Goal: Find contact information: Find specific fact

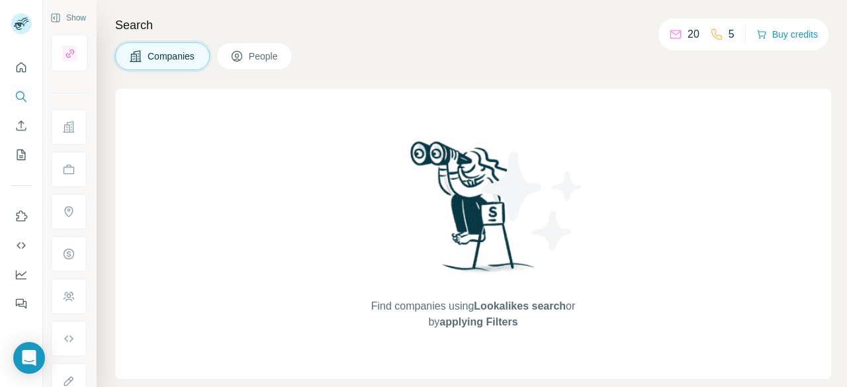
click at [30, 101] on button "Search" at bounding box center [21, 97] width 21 height 24
click at [251, 62] on span "People" at bounding box center [264, 56] width 30 height 13
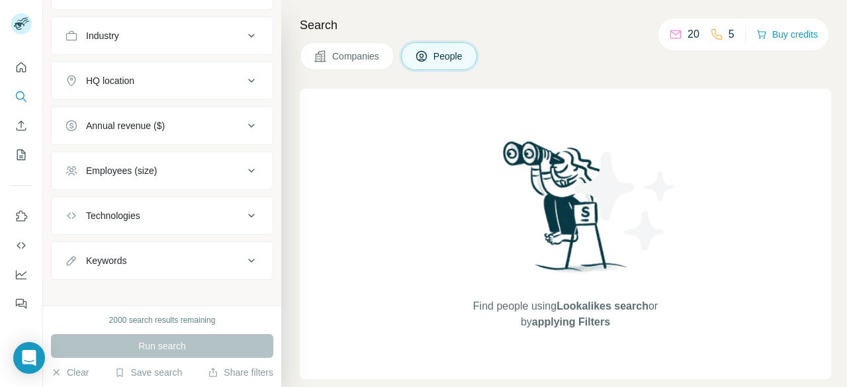
scroll to position [346, 0]
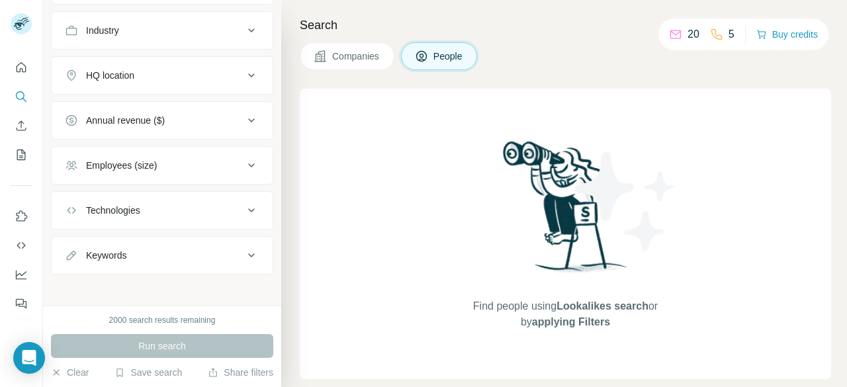
click at [140, 252] on div "Keywords" at bounding box center [154, 255] width 179 height 13
click at [142, 279] on input "text" at bounding box center [149, 289] width 168 height 24
click at [142, 285] on input "**********" at bounding box center [149, 289] width 168 height 24
type input "**********"
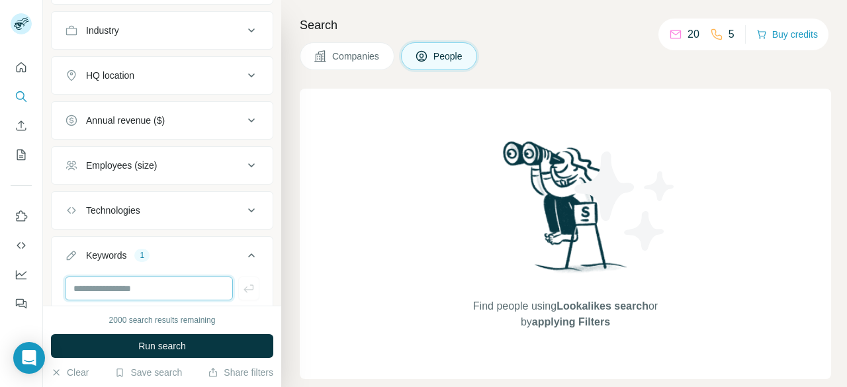
click at [164, 294] on input "text" at bounding box center [149, 289] width 168 height 24
drag, startPoint x: 198, startPoint y: 342, endPoint x: 210, endPoint y: 331, distance: 16.9
click at [197, 342] on button "Run search" at bounding box center [162, 346] width 222 height 24
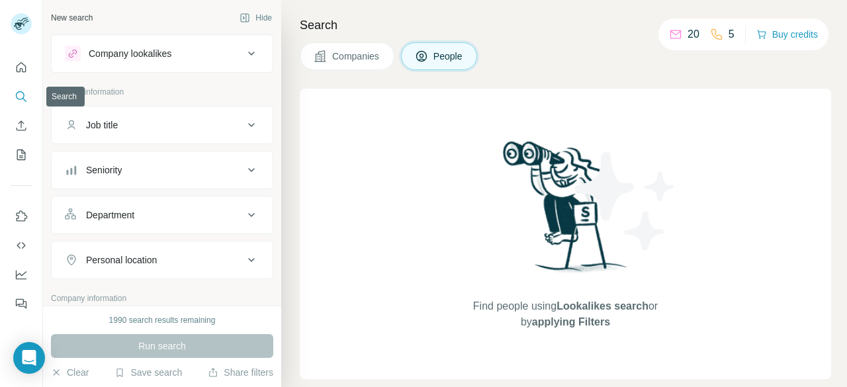
click at [24, 97] on icon "Search" at bounding box center [21, 96] width 13 height 13
click at [170, 119] on div "Job title" at bounding box center [154, 124] width 179 height 13
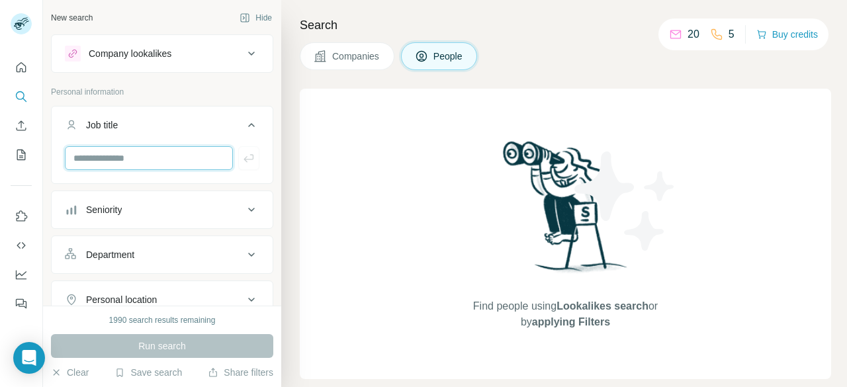
click at [181, 162] on input "text" at bounding box center [149, 158] width 168 height 24
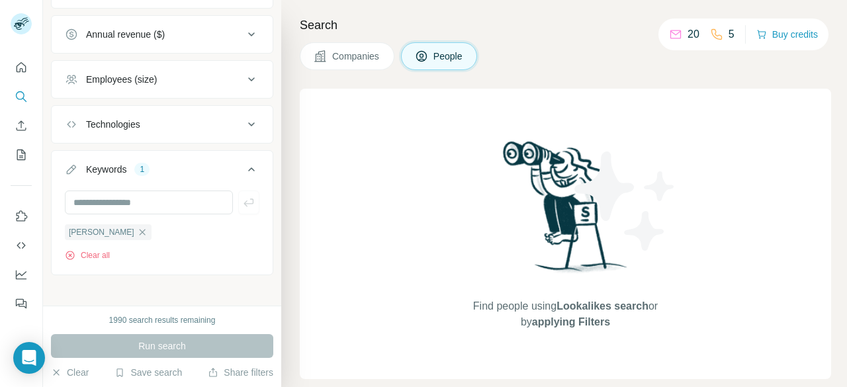
scroll to position [473, 0]
click at [100, 248] on button "Clear all" at bounding box center [87, 254] width 45 height 12
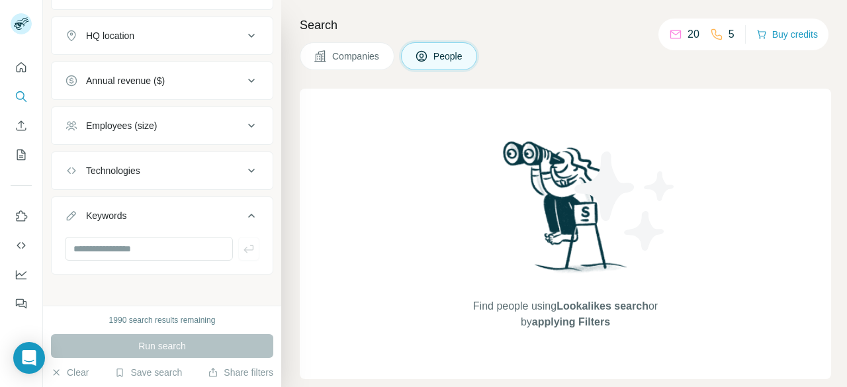
scroll to position [95, 0]
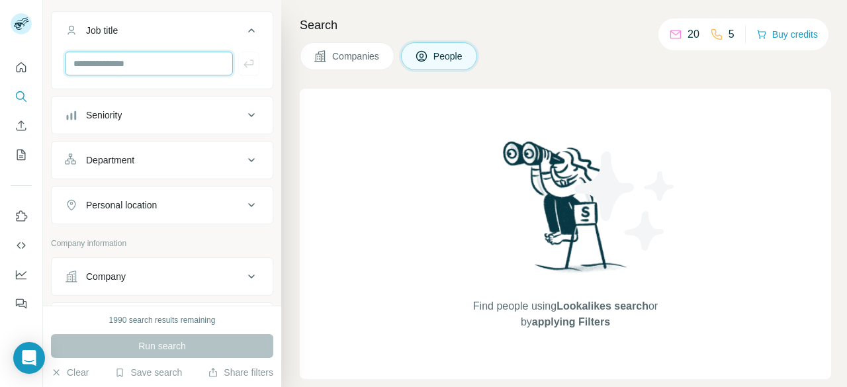
click at [152, 64] on input "text" at bounding box center [149, 64] width 168 height 24
type input "**********"
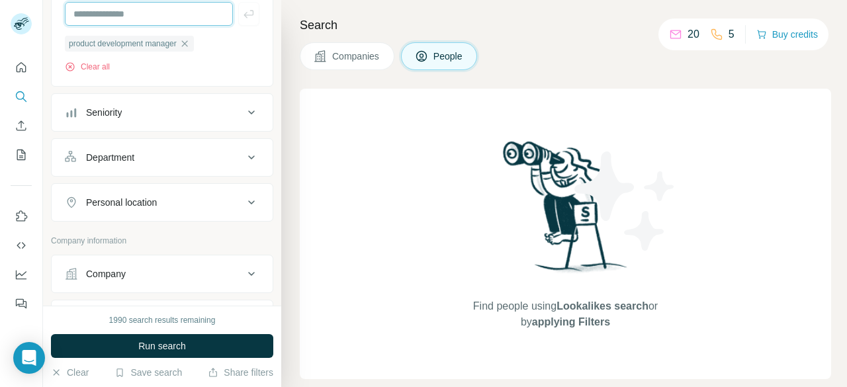
scroll to position [161, 0]
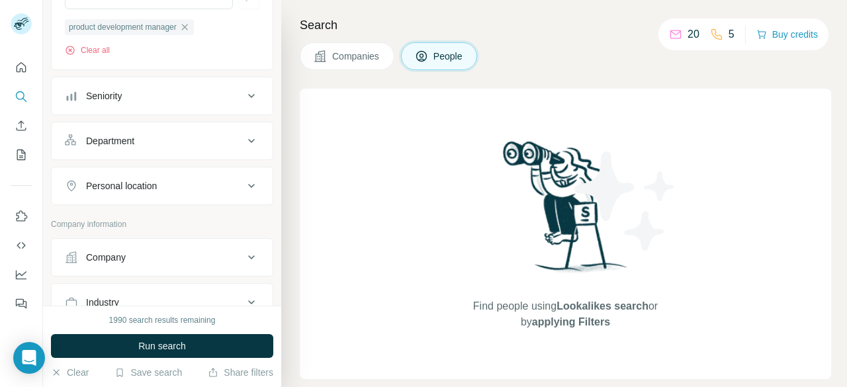
click at [166, 245] on button "Company" at bounding box center [162, 258] width 221 height 32
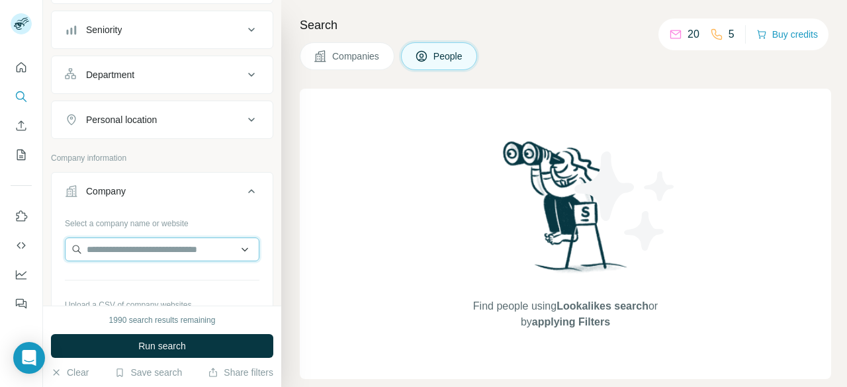
click at [131, 238] on input "text" at bounding box center [162, 250] width 195 height 24
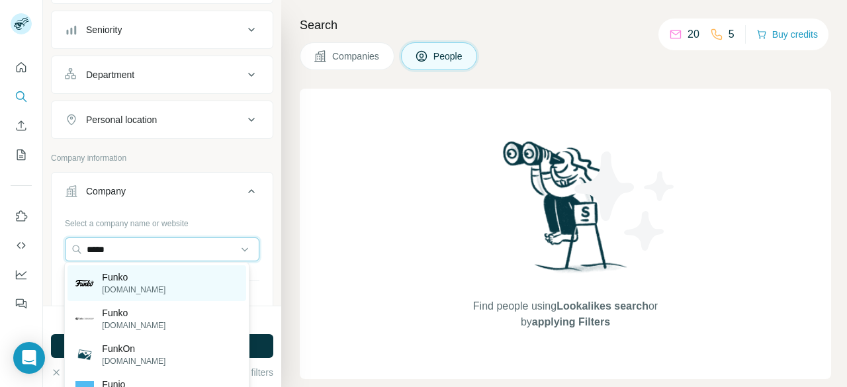
type input "*****"
click at [161, 283] on div "Funko [DOMAIN_NAME]" at bounding box center [156, 283] width 178 height 36
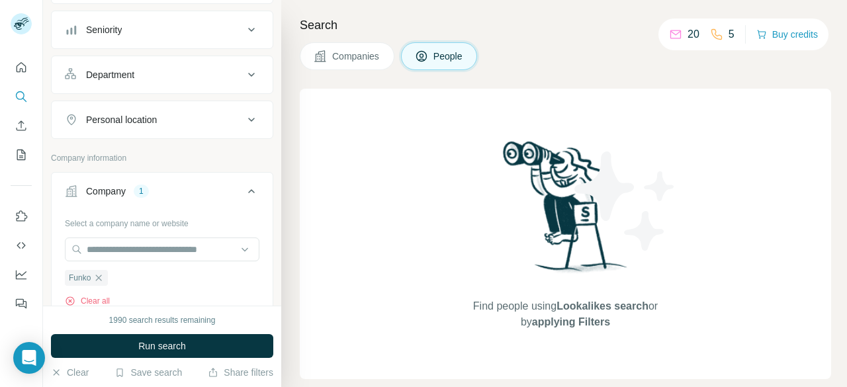
click at [167, 342] on span "Run search" at bounding box center [162, 345] width 48 height 13
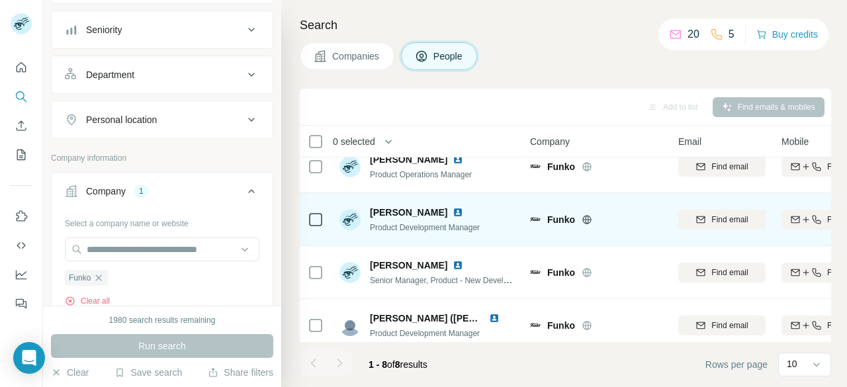
scroll to position [132, 0]
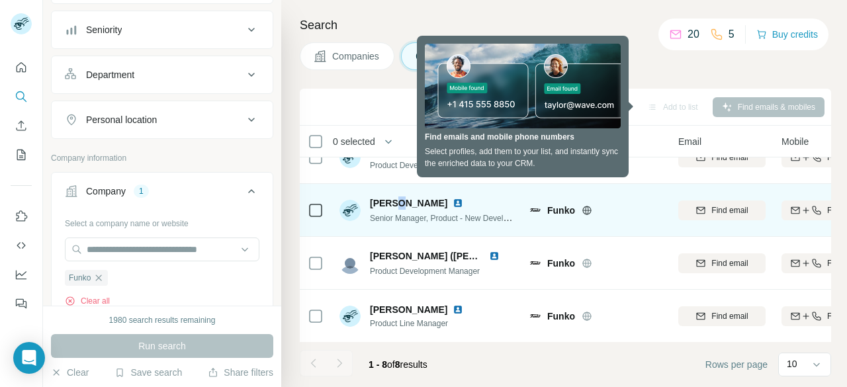
click at [398, 198] on span "[PERSON_NAME]" at bounding box center [408, 203] width 77 height 13
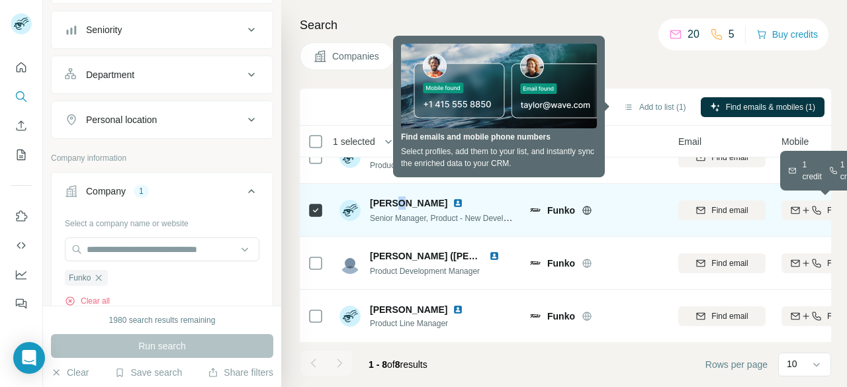
click at [806, 214] on icon "button" at bounding box center [806, 210] width 11 height 11
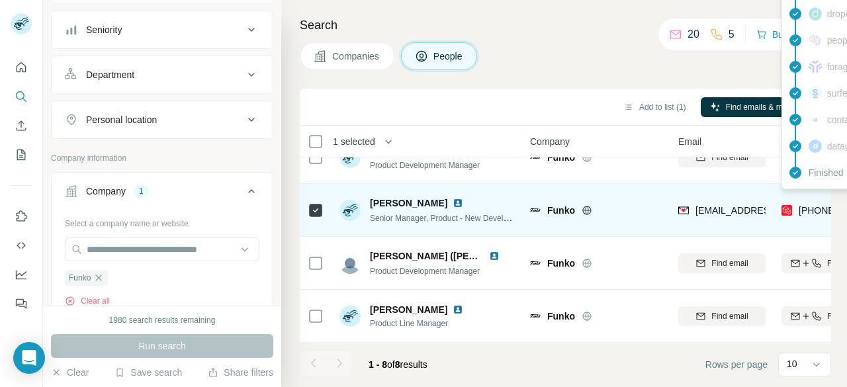
drag, startPoint x: 799, startPoint y: 215, endPoint x: 417, endPoint y: 200, distance: 382.1
click at [417, 200] on span "[PERSON_NAME]" at bounding box center [408, 203] width 77 height 13
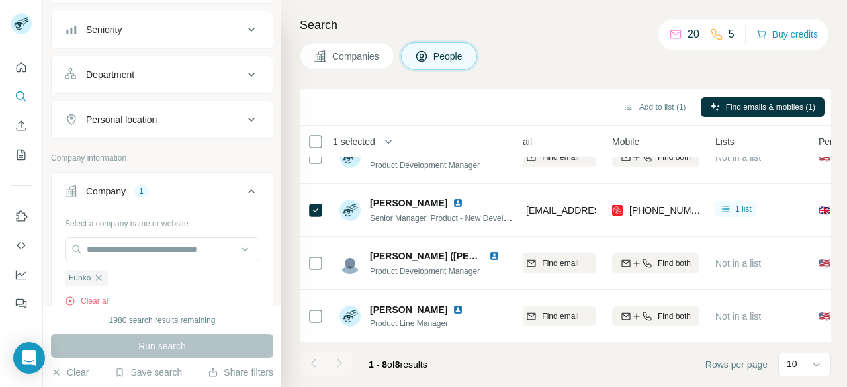
scroll to position [132, 189]
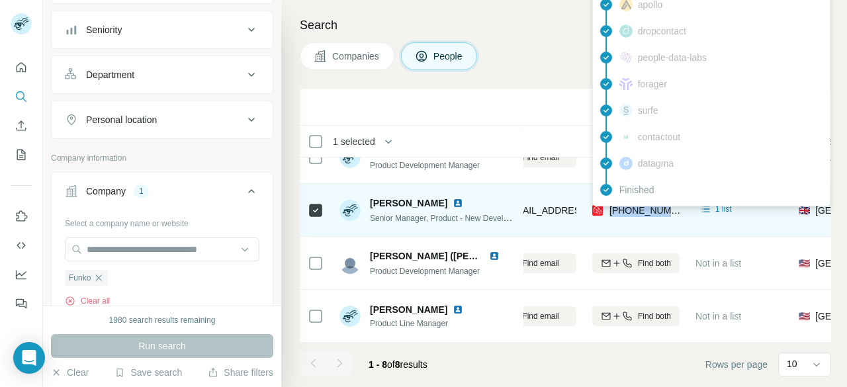
drag, startPoint x: 682, startPoint y: 214, endPoint x: 611, endPoint y: 210, distance: 70.3
click at [611, 210] on td "[PHONE_NUMBER]" at bounding box center [635, 210] width 103 height 53
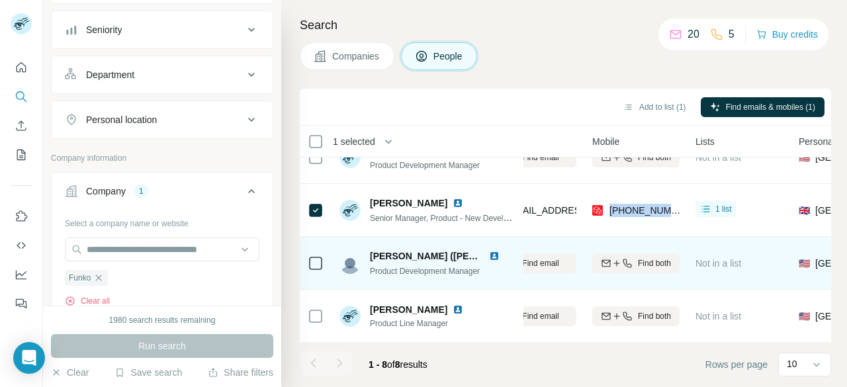
copy span "[PHONE_NUMBER]"
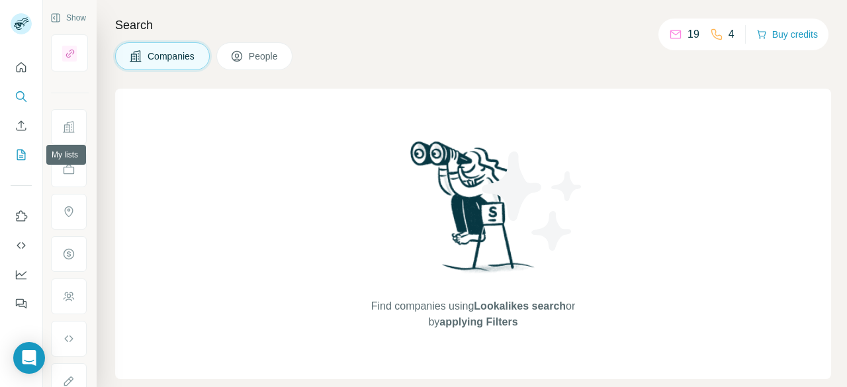
click at [26, 144] on button "My lists" at bounding box center [21, 155] width 21 height 24
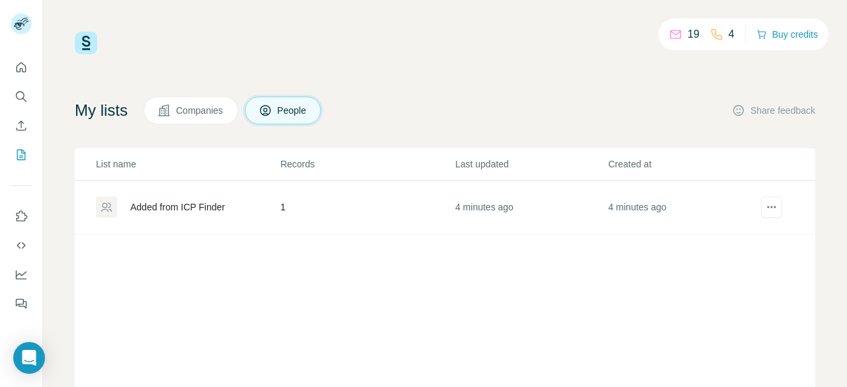
click at [216, 204] on div "Added from ICP Finder" at bounding box center [177, 207] width 95 height 13
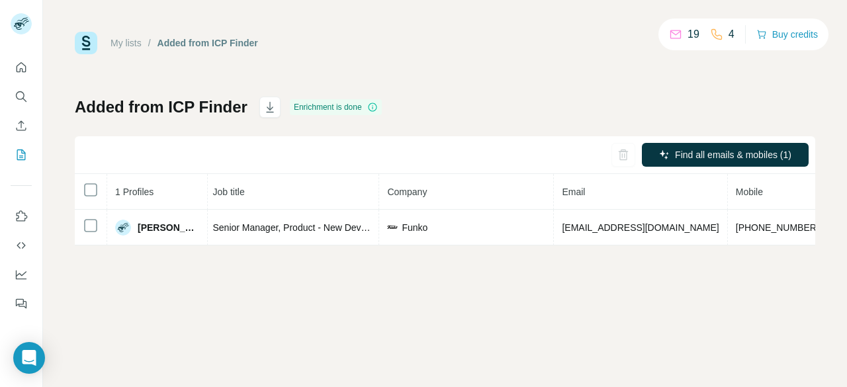
scroll to position [0, 193]
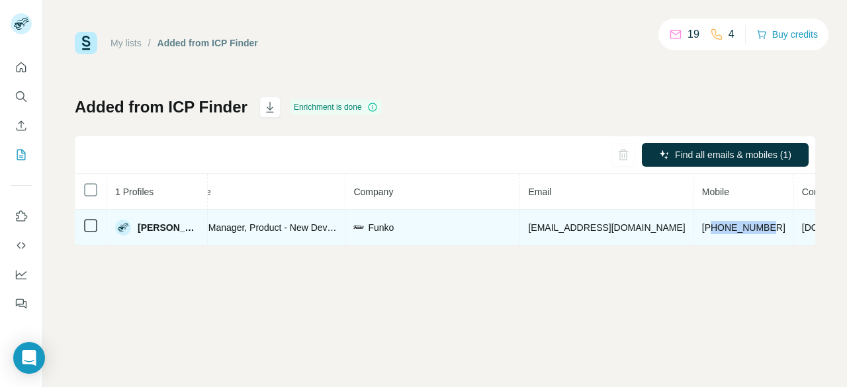
drag, startPoint x: 687, startPoint y: 226, endPoint x: 643, endPoint y: 228, distance: 44.4
click at [702, 230] on span "[PHONE_NUMBER]" at bounding box center [743, 227] width 83 height 11
drag, startPoint x: 690, startPoint y: 224, endPoint x: 621, endPoint y: 228, distance: 69.6
click at [694, 228] on td "[PHONE_NUMBER]" at bounding box center [744, 228] width 100 height 36
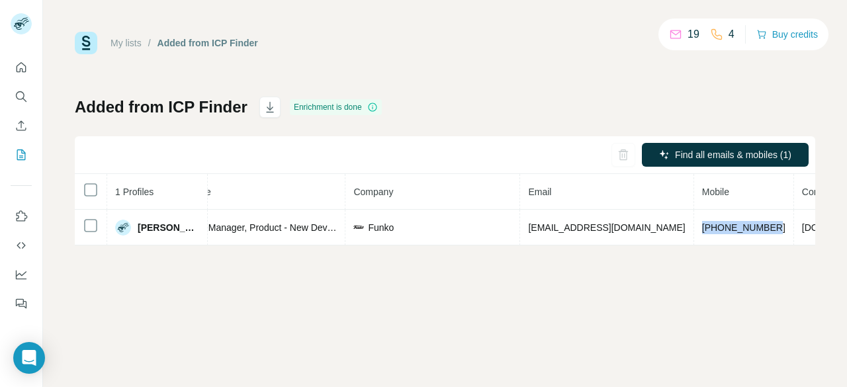
copy span "[PHONE_NUMBER]"
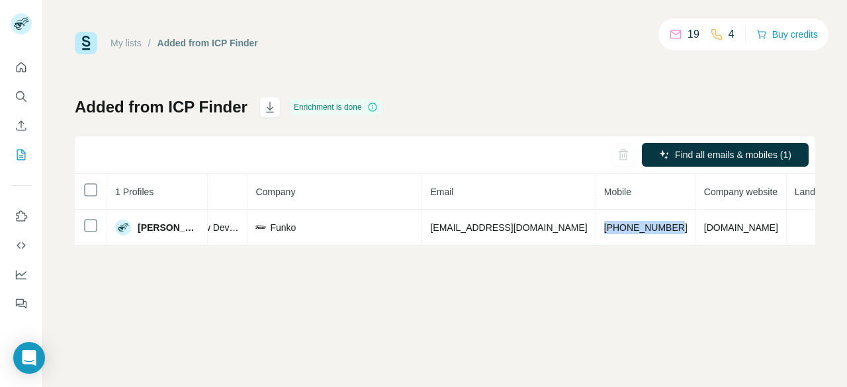
scroll to position [0, 300]
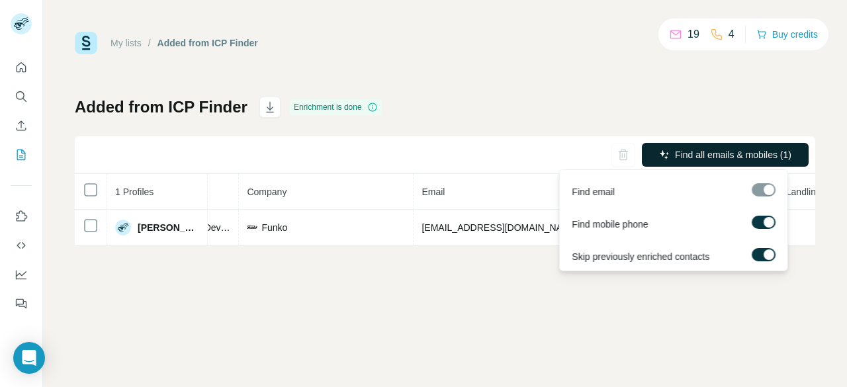
click at [671, 152] on button "Find all emails & mobiles (1)" at bounding box center [725, 155] width 167 height 24
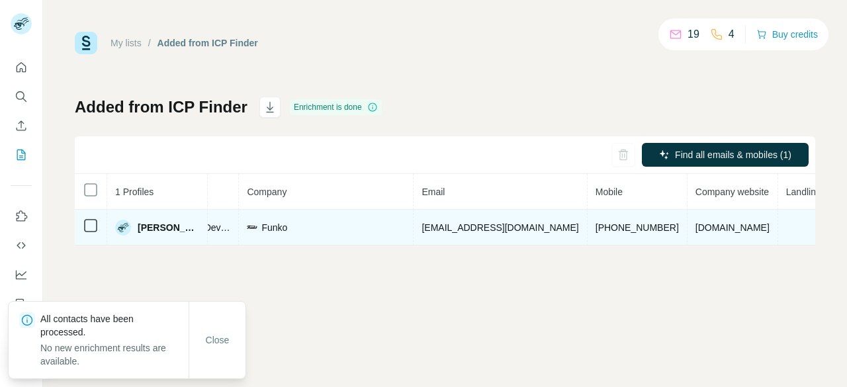
click at [156, 230] on span "[PERSON_NAME]" at bounding box center [169, 227] width 62 height 13
click at [124, 230] on img at bounding box center [123, 228] width 16 height 16
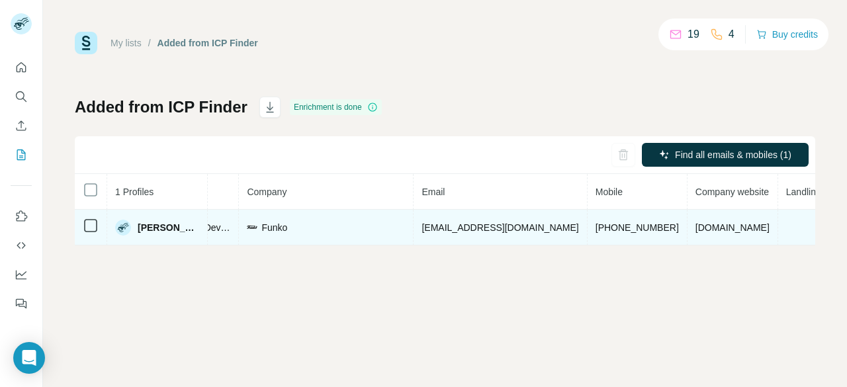
click at [123, 230] on img at bounding box center [123, 228] width 16 height 16
